Goal: Answer question/provide support: Answer question/provide support

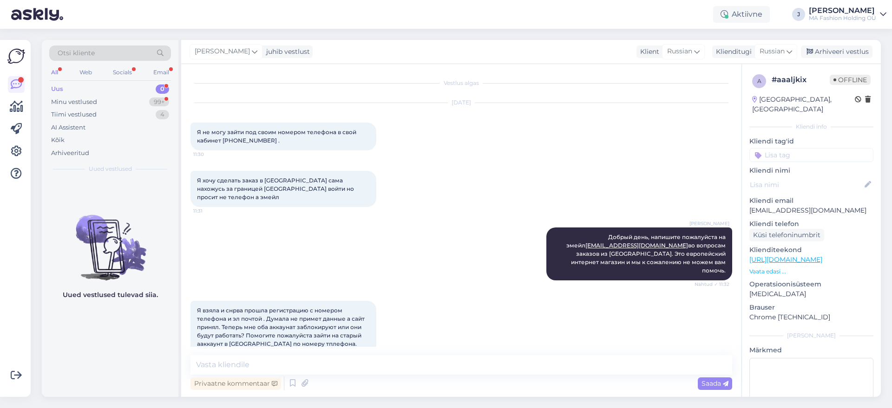
scroll to position [187, 0]
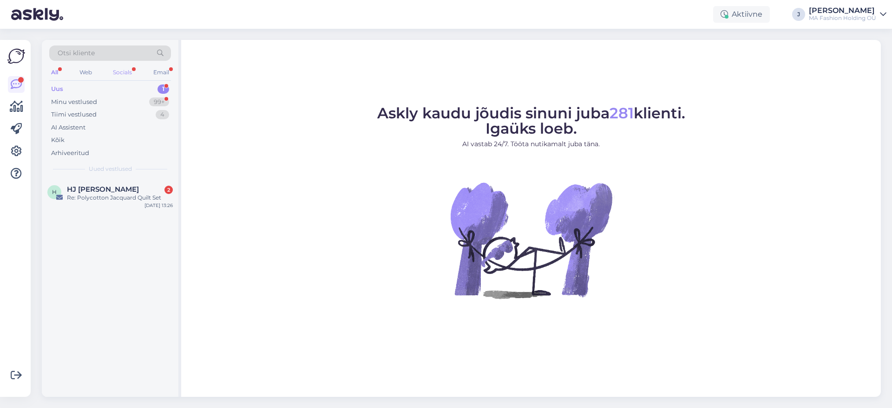
click at [131, 72] on div "Socials" at bounding box center [122, 72] width 23 height 12
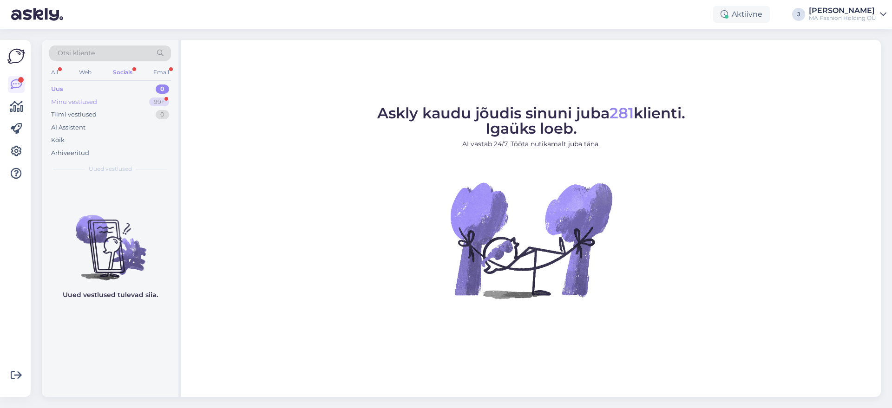
click at [123, 100] on div "Minu vestlused 99+" at bounding box center [110, 102] width 122 height 13
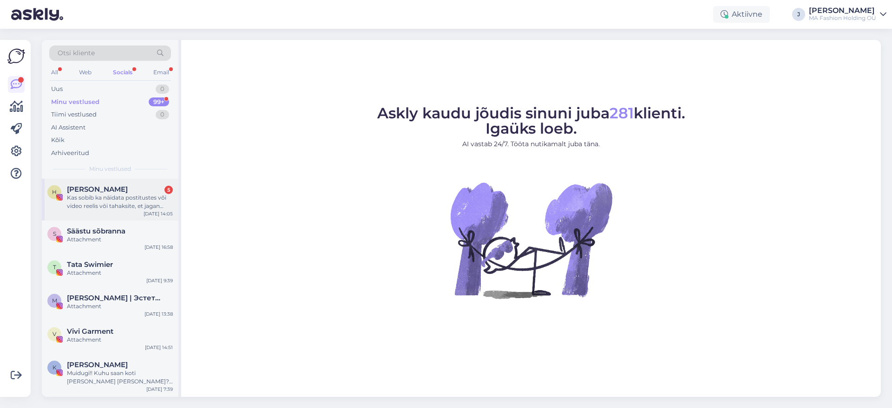
click at [123, 204] on div "Kas sobib ka näidata postitustes või video reelis või tahaksite, et jagan ainul…" at bounding box center [120, 202] width 106 height 17
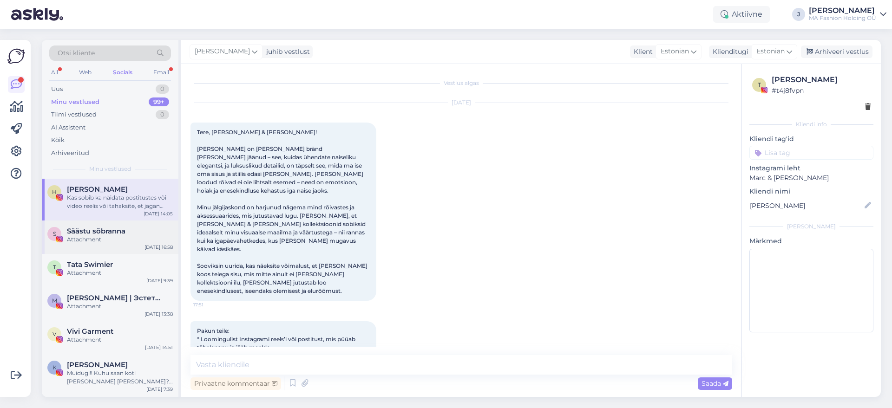
scroll to position [820, 0]
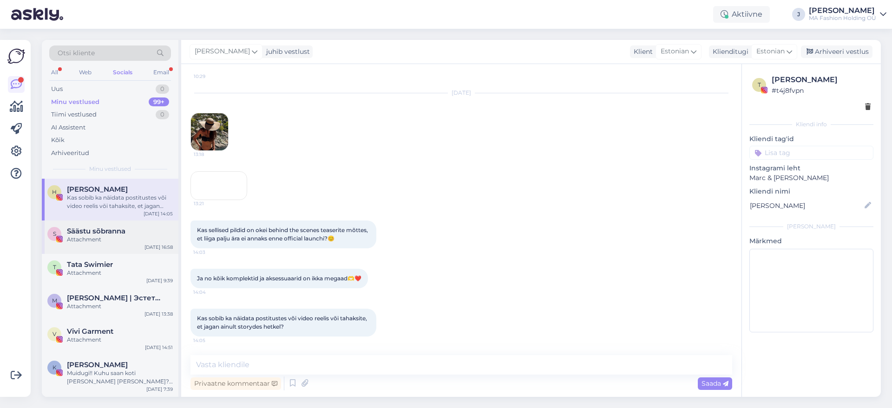
click at [114, 245] on div "S Säästu sõbranna Attachment [DATE] 16:58" at bounding box center [110, 237] width 137 height 33
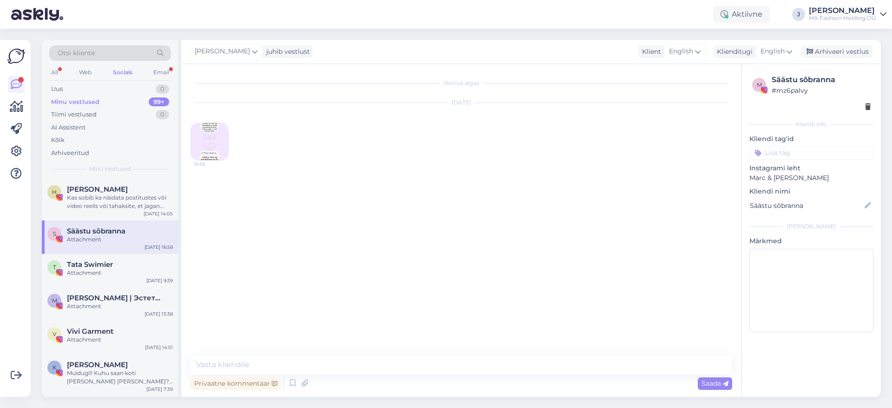
click at [88, 63] on div "Otsi kliente" at bounding box center [110, 56] width 122 height 21
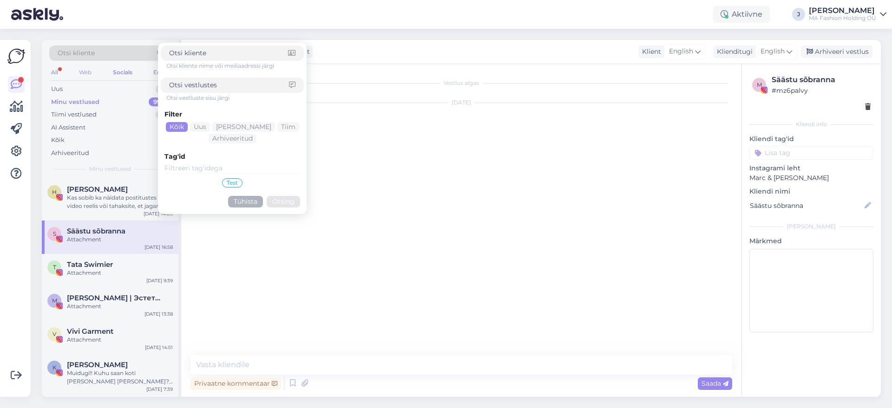
click at [87, 68] on div "Web" at bounding box center [85, 72] width 16 height 12
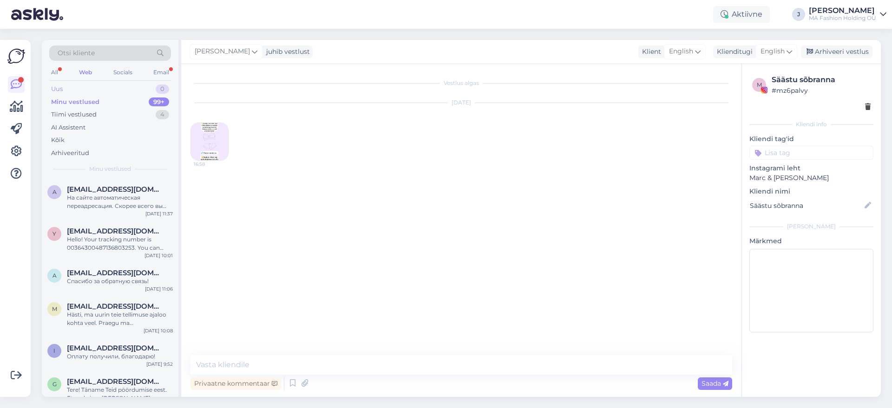
click at [116, 92] on div "Uus 0" at bounding box center [110, 89] width 122 height 13
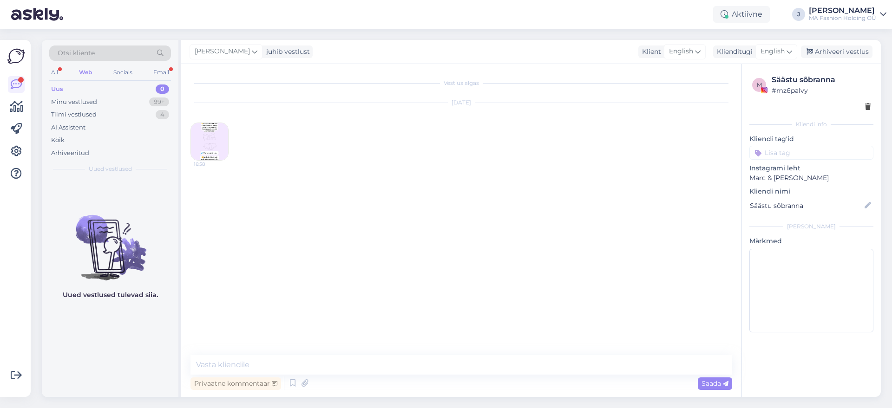
click at [150, 71] on div "All Web Socials Email" at bounding box center [110, 73] width 122 height 14
click at [154, 72] on div "Email" at bounding box center [161, 72] width 20 height 12
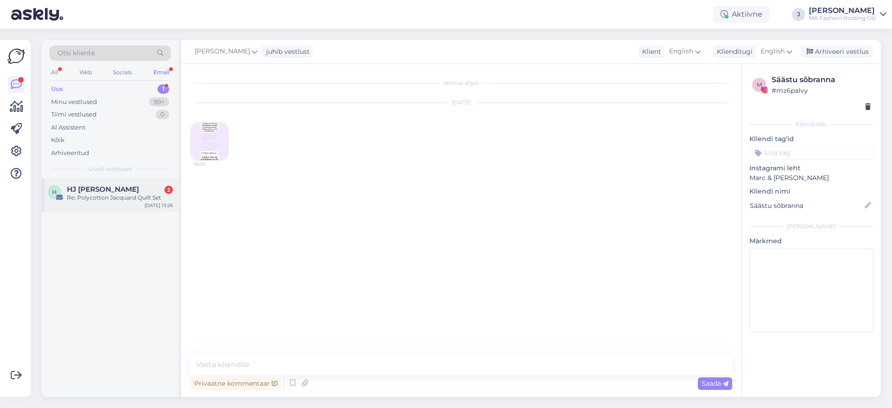
click at [129, 181] on div "H HJ [PERSON_NAME] 2 Re: Polycotton Jacquard Quilt Set [DATE] 13:26" at bounding box center [110, 195] width 137 height 33
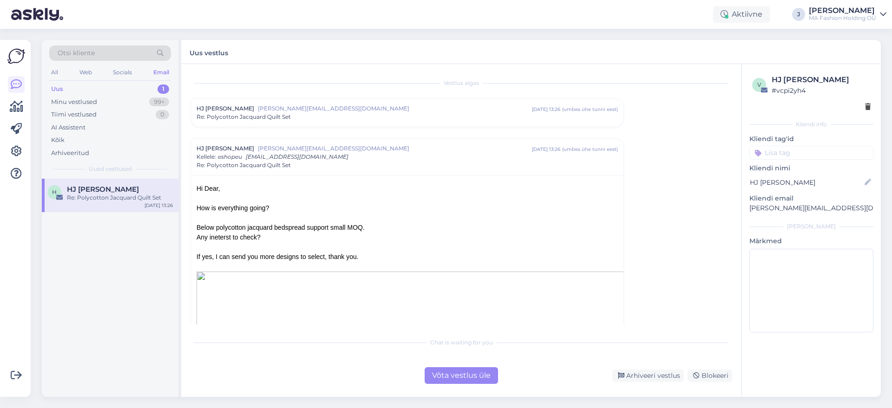
click at [479, 377] on div "Võta vestlus üle" at bounding box center [461, 375] width 73 height 17
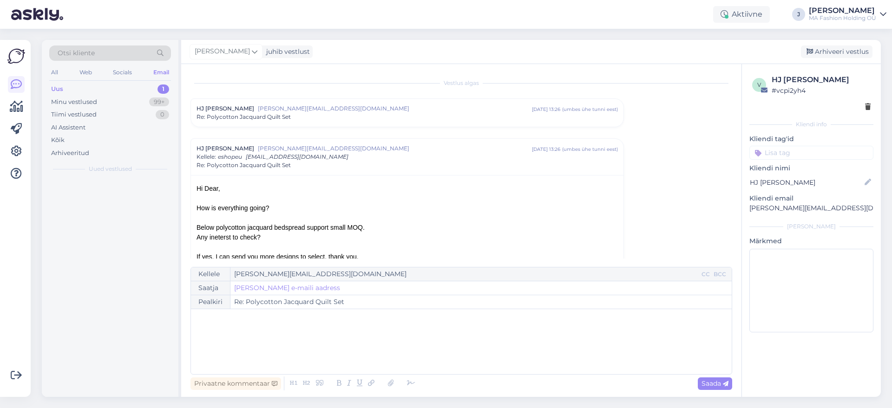
scroll to position [65, 0]
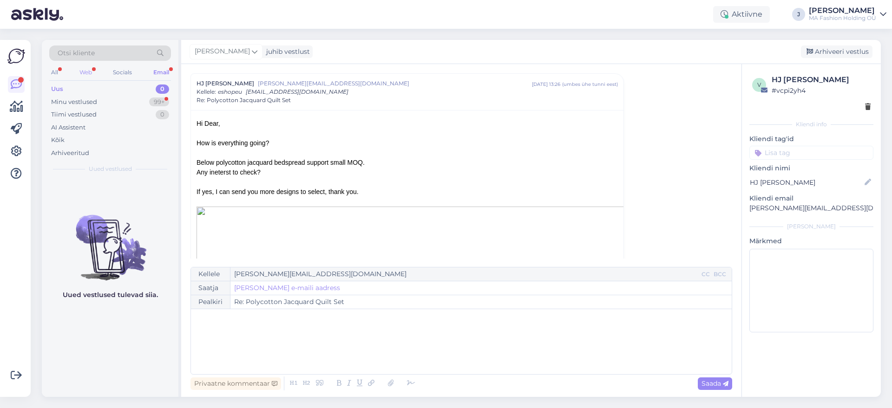
click at [85, 71] on div "Web" at bounding box center [86, 72] width 16 height 12
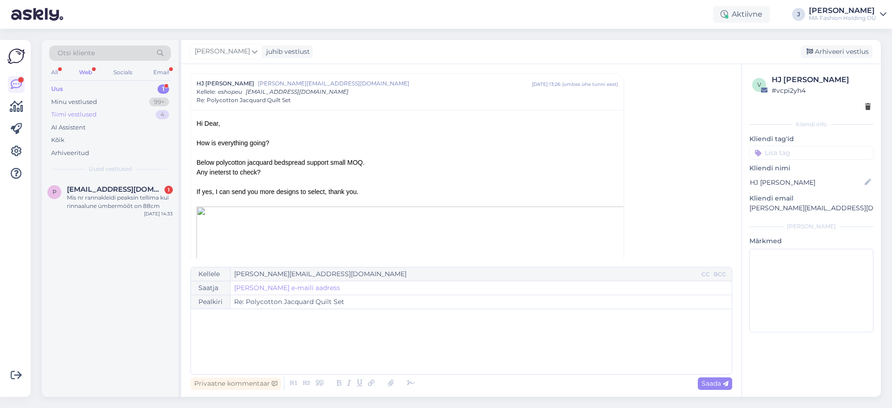
click at [105, 110] on div "Tiimi vestlused 4" at bounding box center [110, 114] width 122 height 13
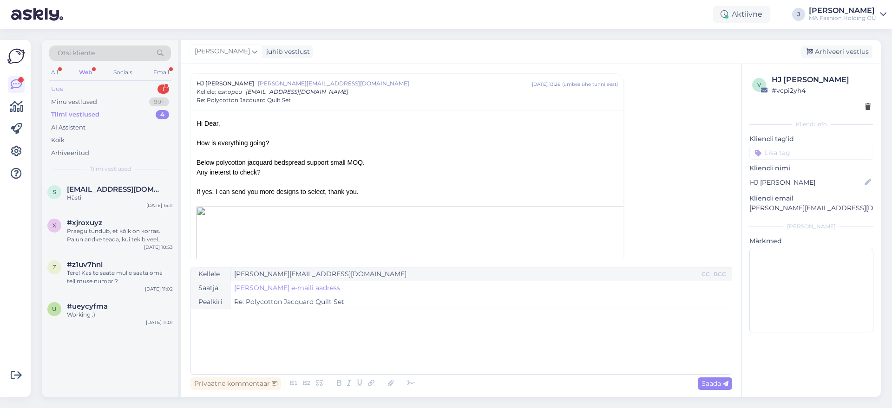
drag, startPoint x: 122, startPoint y: 96, endPoint x: 125, endPoint y: 89, distance: 7.9
click at [124, 94] on div "Uus 1 Minu vestlused 99+ Tiimi vestlused 4 AI Assistent Kõik Arhiveeritud" at bounding box center [110, 121] width 122 height 77
click at [125, 89] on div "Uus 1" at bounding box center [110, 89] width 122 height 13
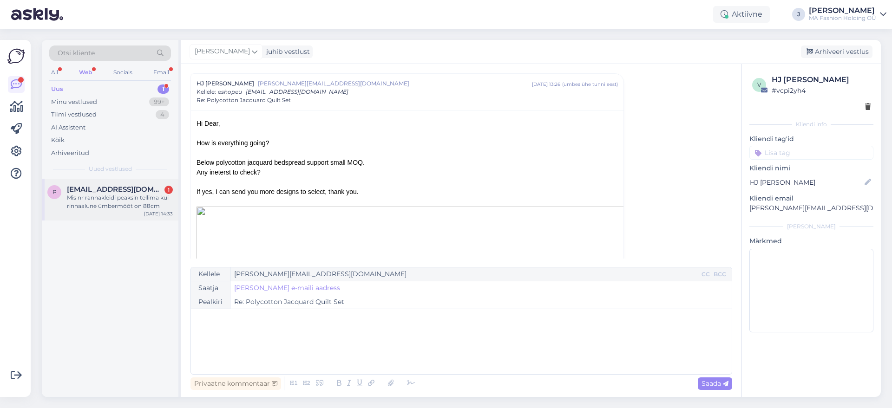
click at [130, 188] on span "[EMAIL_ADDRESS][DOMAIN_NAME]" at bounding box center [115, 189] width 97 height 8
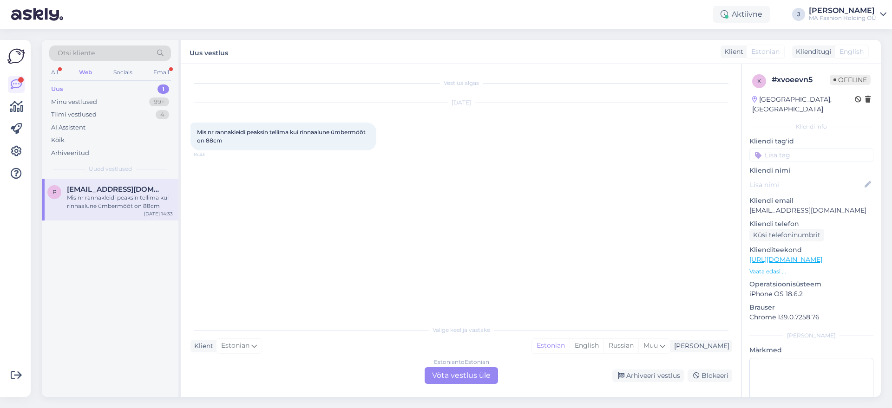
click at [786, 255] on link "[URL][DOMAIN_NAME]" at bounding box center [785, 259] width 73 height 8
click at [466, 374] on div "Estonian to Estonian Võta vestlus üle" at bounding box center [461, 375] width 73 height 17
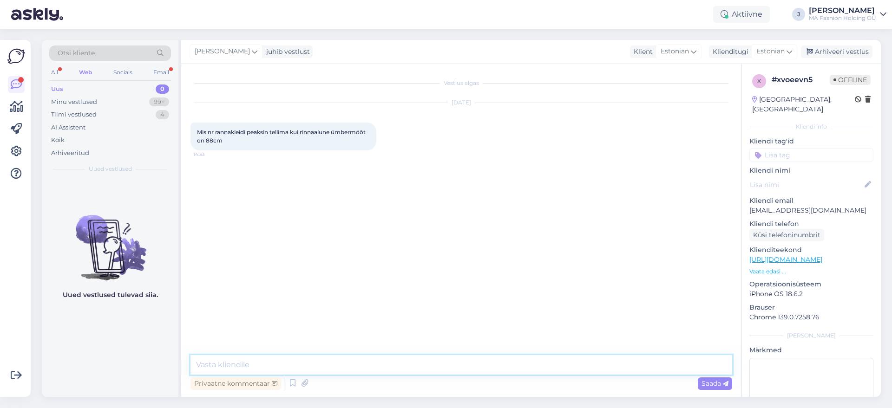
click at [468, 364] on textarea at bounding box center [461, 365] width 542 height 20
click at [270, 367] on textarea "Tere, ainult sellest kahjuks ei" at bounding box center [461, 365] width 542 height 20
click at [268, 365] on textarea "Tere, ainult sellest kahjuks ei" at bounding box center [461, 365] width 542 height 20
click at [264, 365] on textarea "Tere, ainult sellest kahjuks ei" at bounding box center [461, 365] width 542 height 20
click at [339, 366] on textarea "Tere, ainult sellest infost kahjuks ei" at bounding box center [461, 365] width 542 height 20
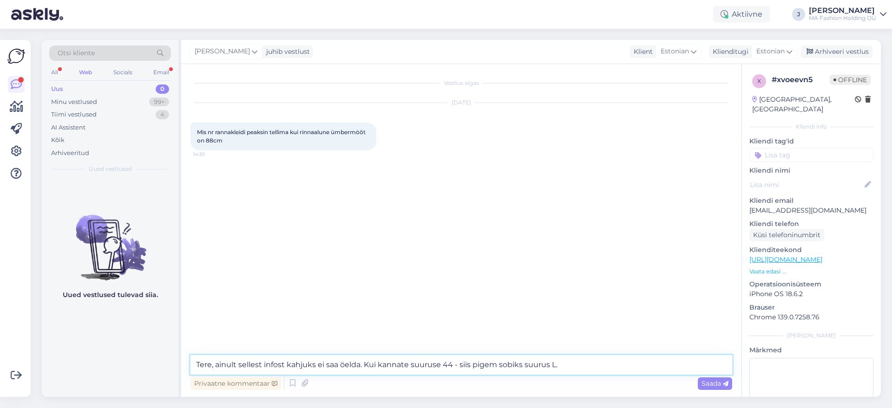
click at [453, 364] on textarea "Tere, ainult sellest infost kahjuks ei saa öelda. Kui kannate suuruse 44 - siis…" at bounding box center [461, 365] width 542 height 20
click at [558, 369] on textarea "Tere, ainult sellest infost kahjuks ei saa öelda. Kui kannate suuruse 44 - siis…" at bounding box center [461, 365] width 542 height 20
click at [578, 366] on textarea "Tere, ainult sellest infost kahjuks ei saa öelda. Kui kannate suuruse 44 - siis…" at bounding box center [461, 365] width 542 height 20
click at [584, 369] on textarea "Tere, ainult sellest infost kahjuks ei saa öelda. Kui kannate suuruse 44 - siis…" at bounding box center [461, 365] width 542 height 20
click at [446, 357] on textarea "Tere, ainult sellest infost kahjuks ei saa öelda. Kui kannate suuruse 44 - siis…" at bounding box center [461, 365] width 542 height 20
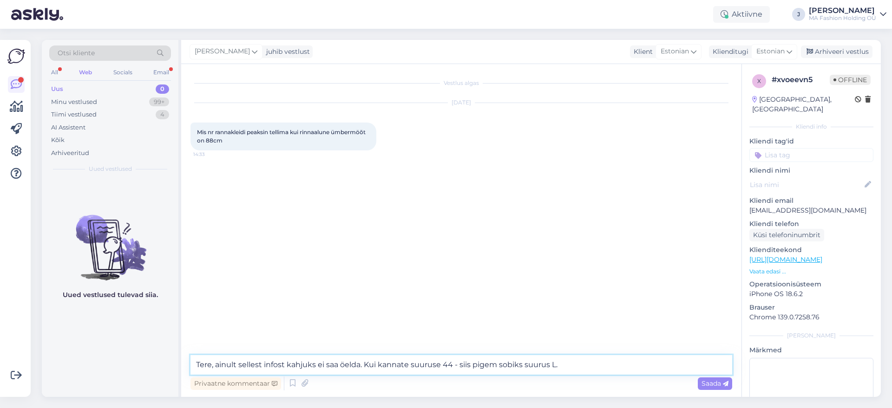
click at [453, 366] on textarea "Tere, ainult sellest infost kahjuks ei saa öelda. Kui kannate suuruse 44 - siis…" at bounding box center [461, 365] width 542 height 20
click at [582, 365] on textarea "Tere, ainult sellest infost kahjuks ei saa öelda. Kui kannate suuruse 44 - siis…" at bounding box center [461, 365] width 542 height 20
click at [612, 370] on textarea "Tere, ainult sellest infost kahjuks ei saa öelda. Kui kannate suuruse 44 - siis…" at bounding box center [461, 365] width 542 height 20
click at [644, 355] on textarea "Tere, ainult sellest infost kahjuks ei saa öelda. Kui kannate suuruse 44 - siis…" at bounding box center [461, 365] width 542 height 20
click at [608, 372] on textarea "Tere, ainult sellest infost kahjuks ei saa öelda. Kui kannate suuruse 44 - siis…" at bounding box center [461, 365] width 542 height 20
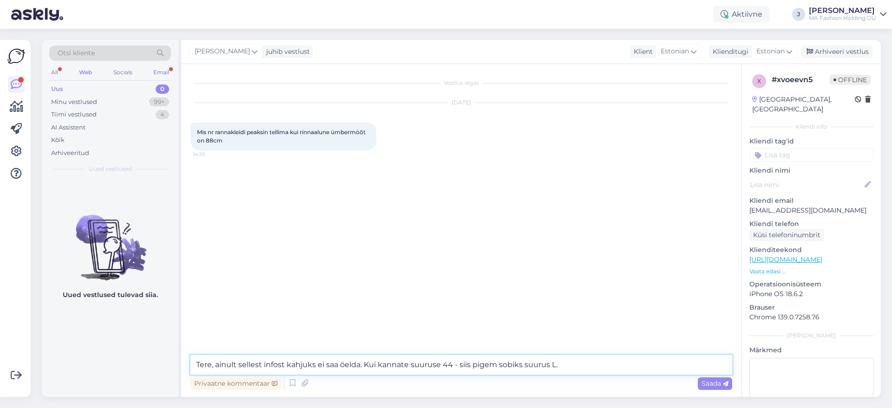
click at [578, 362] on textarea "Tere, ainult sellest infost kahjuks ei saa öelda. Kui kannate suuruse 44 - siis…" at bounding box center [461, 365] width 542 height 20
click at [558, 362] on textarea "Tere, ainult sellest infost kahjuks ei saa öelda. Kui kannate suuruse 44 - siis…" at bounding box center [461, 365] width 542 height 20
click at [556, 362] on textarea "Tere, ainult sellest infost kahjuks ei saa öelda. Kui kannate suuruse 44 - siis…" at bounding box center [461, 365] width 542 height 20
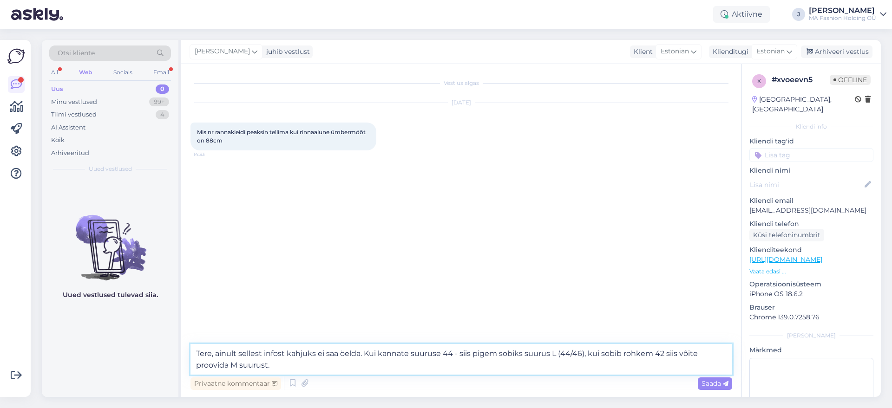
type textarea "Tere, ainult sellest infost kahjuks ei saa öelda. Kui kannate suuruse 44 - siis…"
click at [576, 373] on textarea "Tere, ainult sellest infost kahjuks ei saa öelda. Kui kannate suuruse 44 - siis…" at bounding box center [461, 359] width 542 height 31
click at [471, 371] on textarea "Tere, ainult sellest infost kahjuks ei saa öelda. Kui kannate suuruse 44 - siis…" at bounding box center [461, 359] width 542 height 31
click at [735, 379] on div "Vestlus algas [DATE] Mis nr rannakleidi peaksin tellima kui rinnaalune ümbermöõ…" at bounding box center [461, 230] width 560 height 333
click at [731, 381] on div "Saada" at bounding box center [715, 384] width 34 height 13
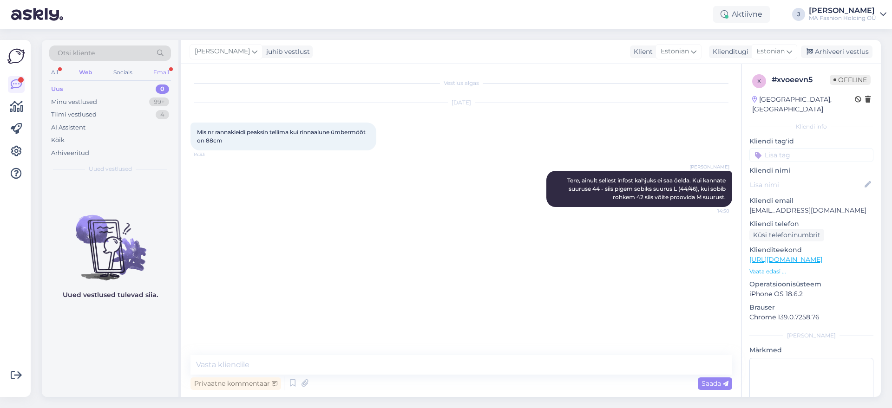
click at [156, 70] on div "Email" at bounding box center [161, 72] width 20 height 12
click at [135, 108] on div "Tiimi vestlused 0" at bounding box center [110, 114] width 122 height 13
click at [133, 102] on div "Minu vestlused 99+" at bounding box center [110, 102] width 122 height 13
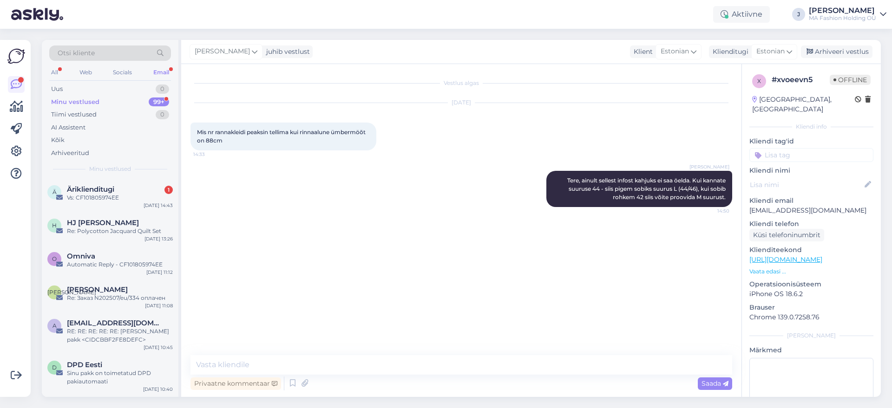
click at [140, 176] on div "Otsi kliente All Web Socials Email Uus 0 Minu vestlused 99+ Tiimi vestlused 0 A…" at bounding box center [110, 109] width 137 height 139
click at [144, 194] on div "Vs: CF101805974EE" at bounding box center [120, 198] width 106 height 8
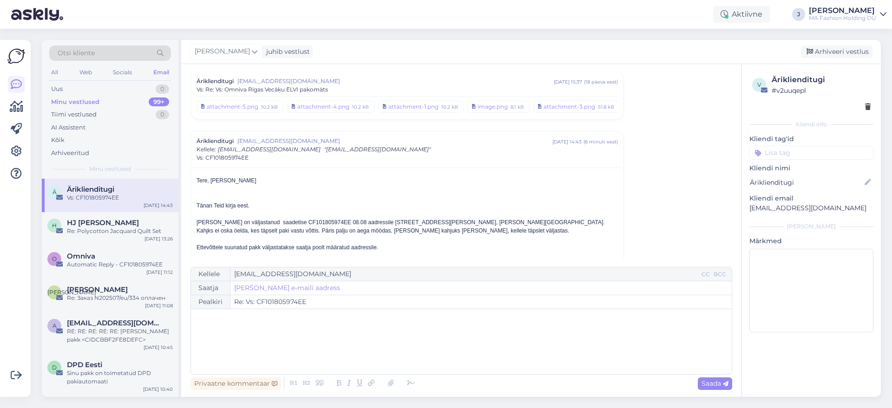
scroll to position [107, 0]
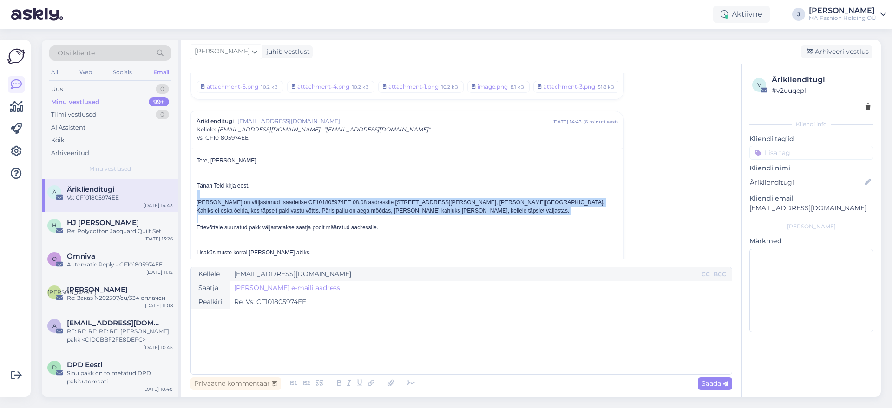
drag, startPoint x: 401, startPoint y: 216, endPoint x: 220, endPoint y: 157, distance: 189.9
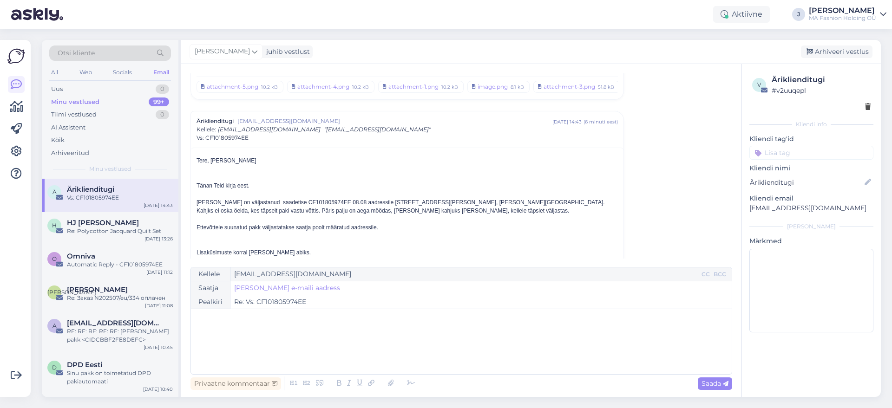
click at [263, 406] on div "Otsi kliente All Web Socials Email Uus 0 Minu vestlused 99+ Tiimi vestlused 0 A…" at bounding box center [464, 218] width 856 height 379
click at [145, 81] on div "Otsi kliente All Web Socials Email Uus 0 Minu vestlused 99+ Tiimi vestlused 0 A…" at bounding box center [110, 109] width 137 height 139
click at [145, 82] on div "Otsi kliente All Web Socials Email Uus 0 Minu vestlused 99+ Tiimi vestlused 0 A…" at bounding box center [110, 109] width 137 height 139
click at [145, 86] on div "Uus 0" at bounding box center [110, 89] width 122 height 13
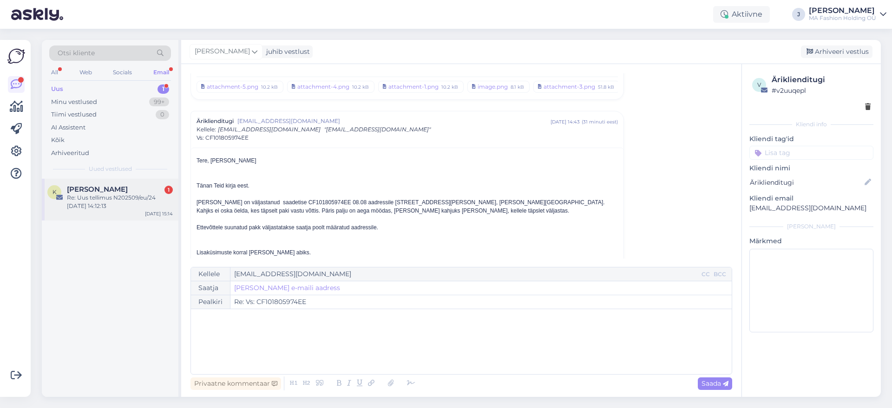
click at [148, 186] on div "[PERSON_NAME] 1" at bounding box center [120, 189] width 106 height 8
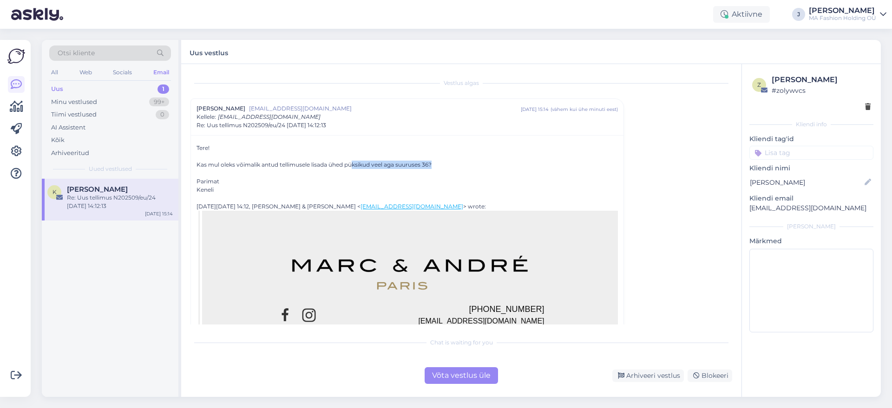
drag, startPoint x: 451, startPoint y: 163, endPoint x: 353, endPoint y: 162, distance: 98.0
click at [353, 162] on div "Kas mul oleks võimalik antud tellimusele lisada ühed püksikud veel aga suuruses…" at bounding box center [406, 165] width 421 height 8
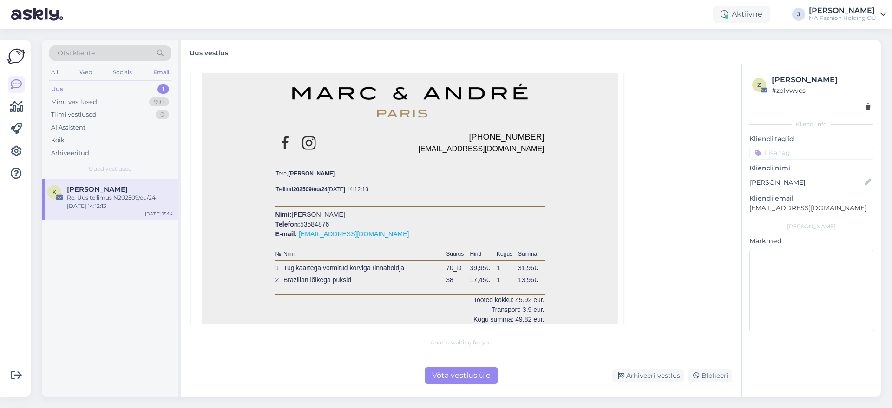
scroll to position [174, 0]
drag, startPoint x: 407, startPoint y: 189, endPoint x: 337, endPoint y: 184, distance: 69.9
click at [339, 183] on p "Tellitud 202509/eu/24 [DATE] 14:12:13" at bounding box center [410, 187] width 268 height 8
click at [326, 187] on b "202509/eu/24" at bounding box center [310, 187] width 34 height 7
drag, startPoint x: 326, startPoint y: 187, endPoint x: 297, endPoint y: 189, distance: 28.9
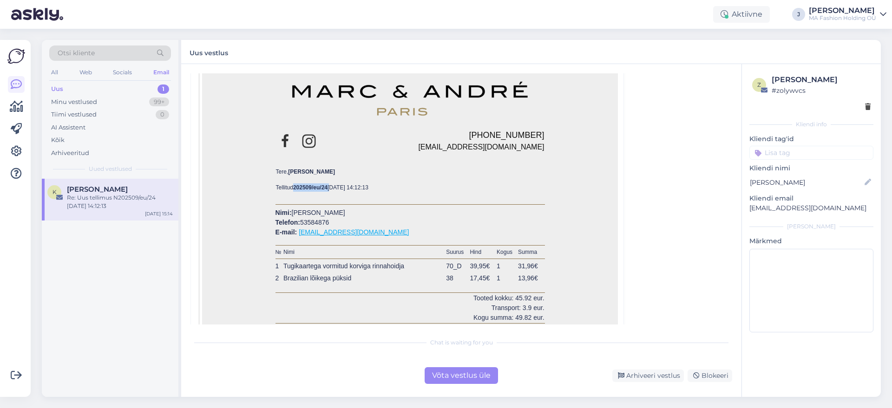
click at [297, 189] on b "202509/eu/24" at bounding box center [310, 187] width 34 height 7
copy p "202509/eu/24"
click at [460, 407] on div "Otsi kliente All Web Socials Email Uus 1 Minu vestlused 99+ Tiimi vestlused 0 A…" at bounding box center [464, 218] width 856 height 379
